Goal: Transaction & Acquisition: Obtain resource

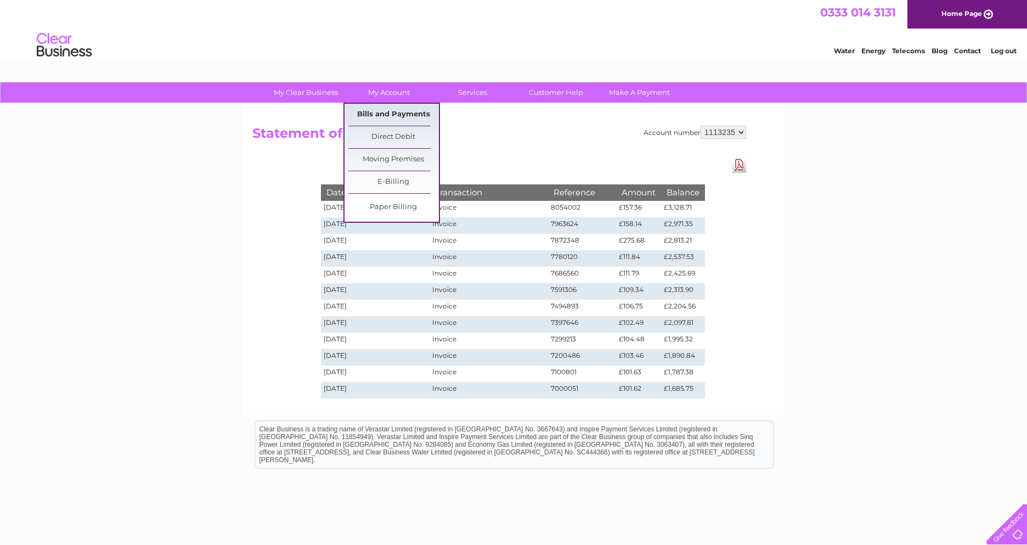
click at [395, 115] on link "Bills and Payments" at bounding box center [393, 115] width 91 height 22
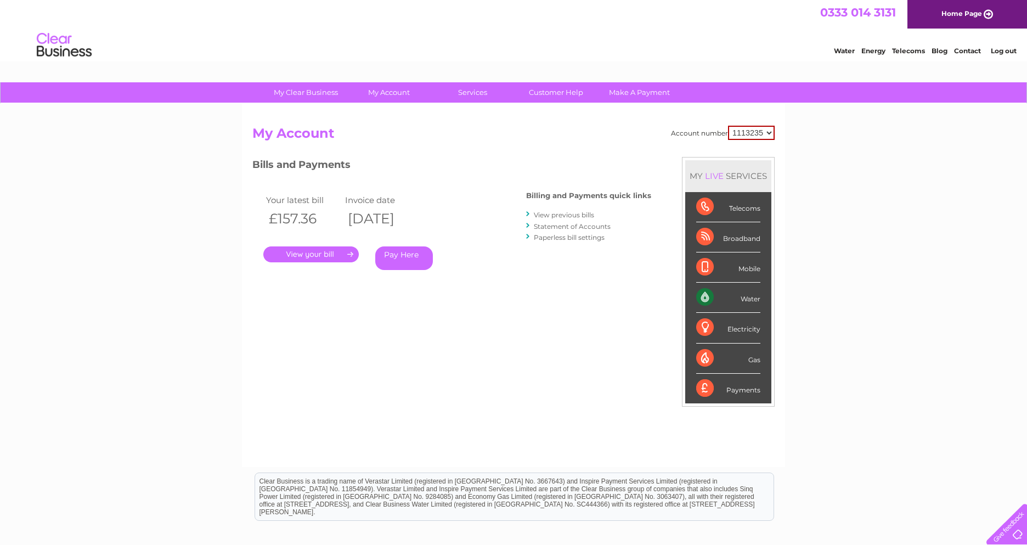
click at [349, 254] on link "." at bounding box center [310, 254] width 95 height 16
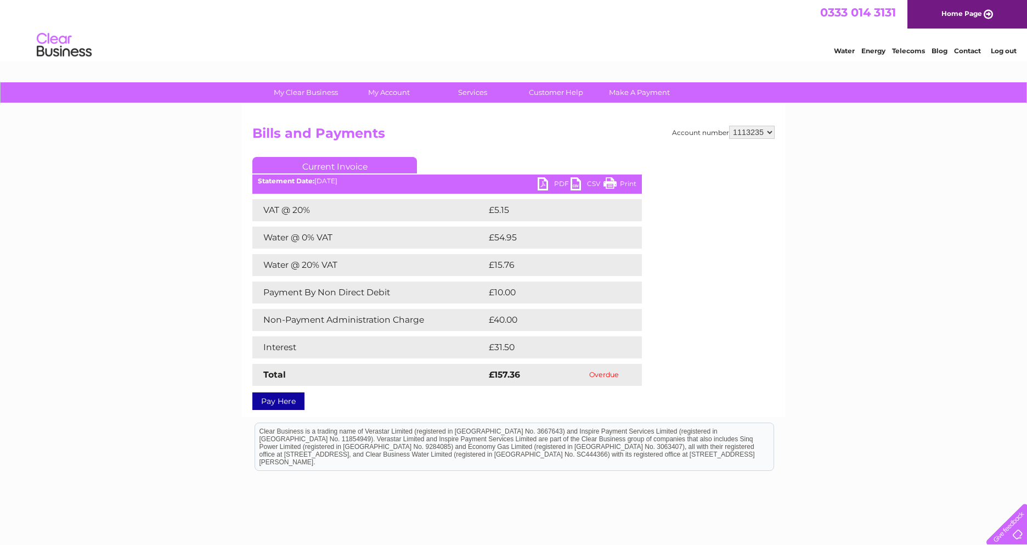
click at [552, 183] on link "PDF" at bounding box center [554, 185] width 33 height 16
